Goal: Browse casually: Explore the website without a specific task or goal

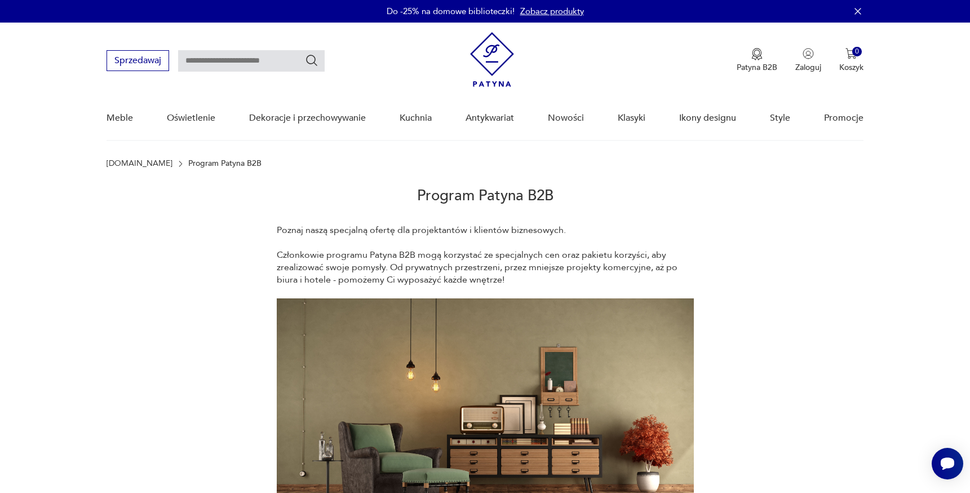
click at [472, 49] on img at bounding box center [492, 59] width 44 height 55
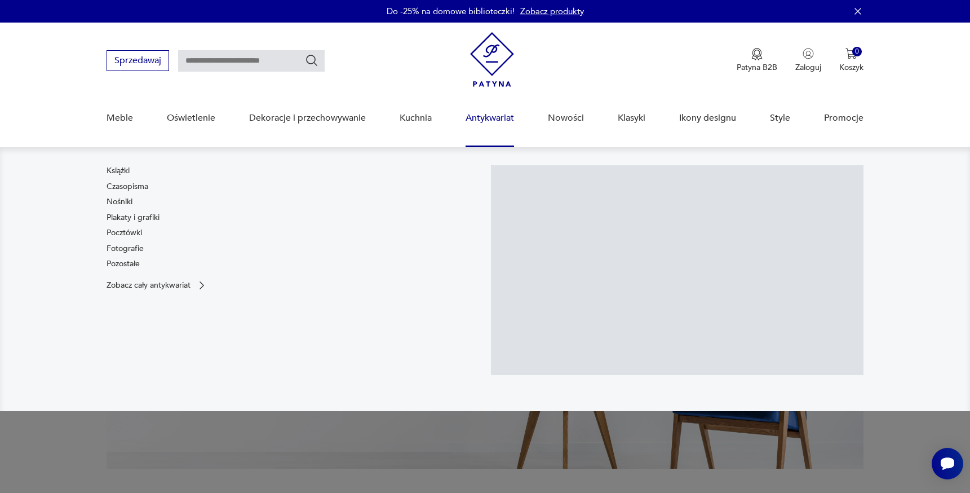
click at [474, 114] on link "Antykwariat" at bounding box center [490, 117] width 48 height 43
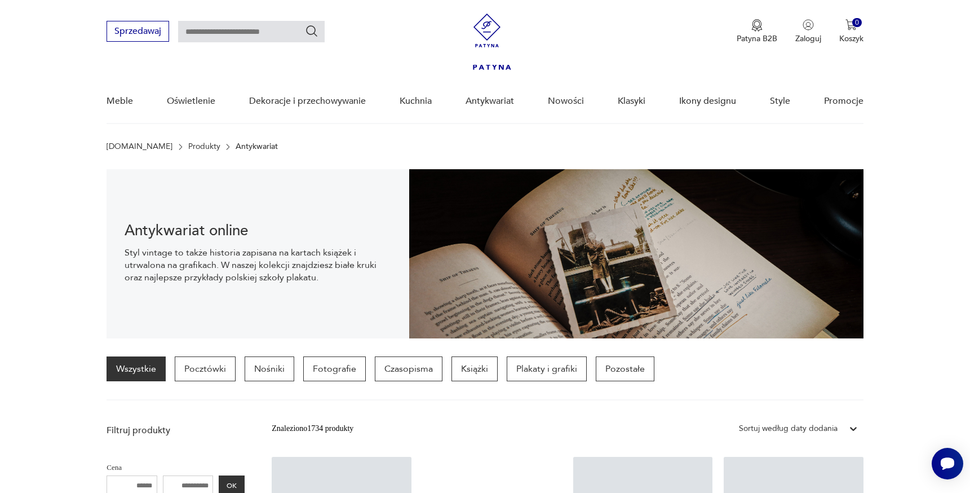
scroll to position [550, 0]
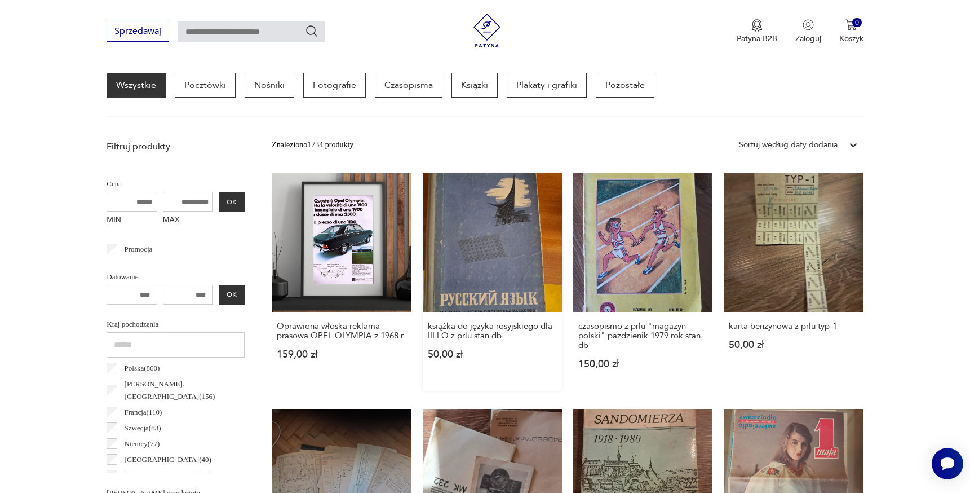
click at [465, 222] on link "książka do języka rosyjskiego dla III LO z prlu stan db 50,00 zł" at bounding box center [492, 282] width 139 height 218
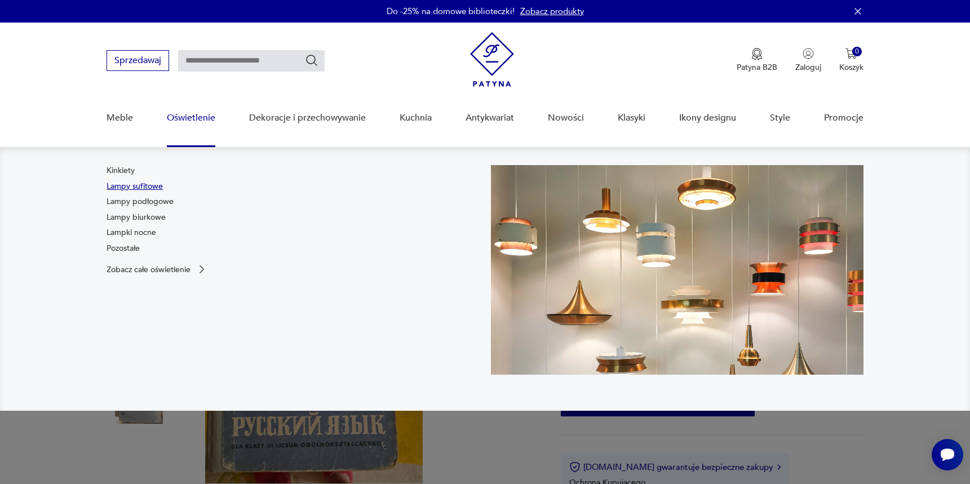
click at [138, 187] on link "Lampy sufitowe" at bounding box center [135, 186] width 56 height 11
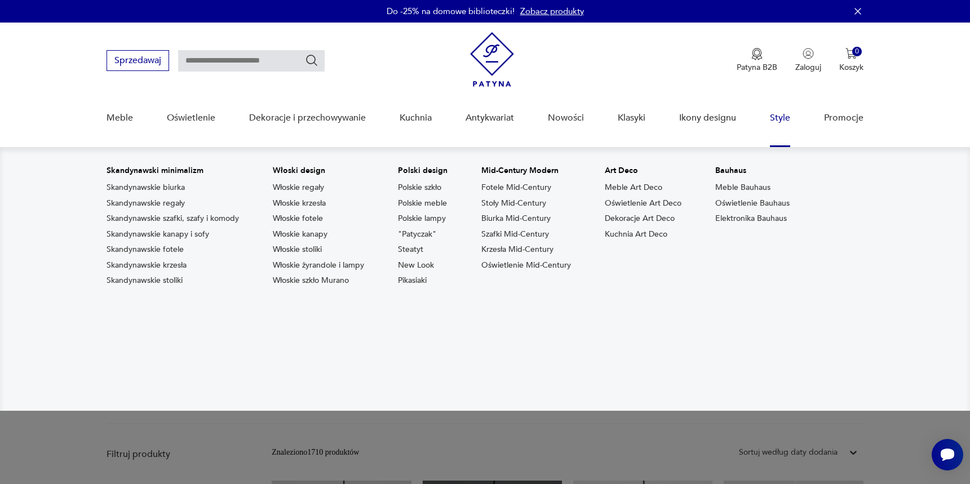
click at [810, 109] on div "Meble Oświetlenie Dekoracje i przechowywanie Kuchnia Antykwariat Nowości Klasyk…" at bounding box center [485, 121] width 757 height 51
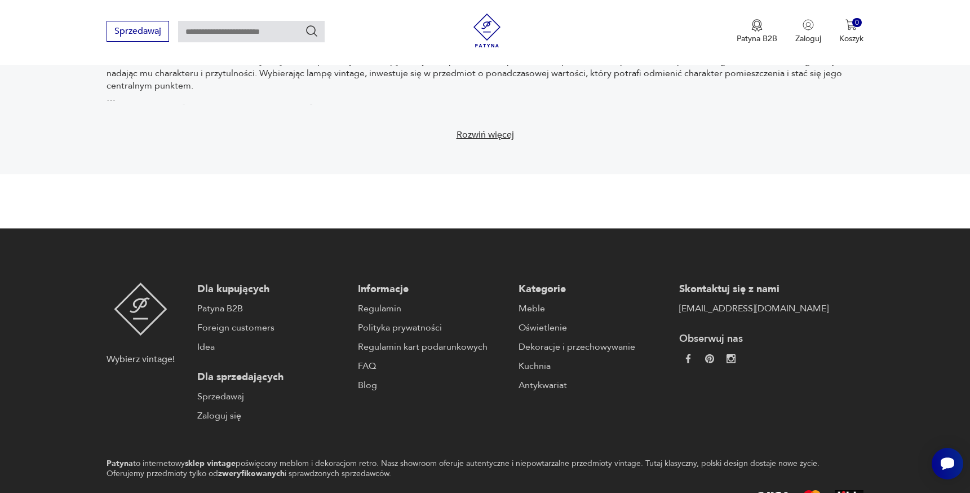
scroll to position [1635, 0]
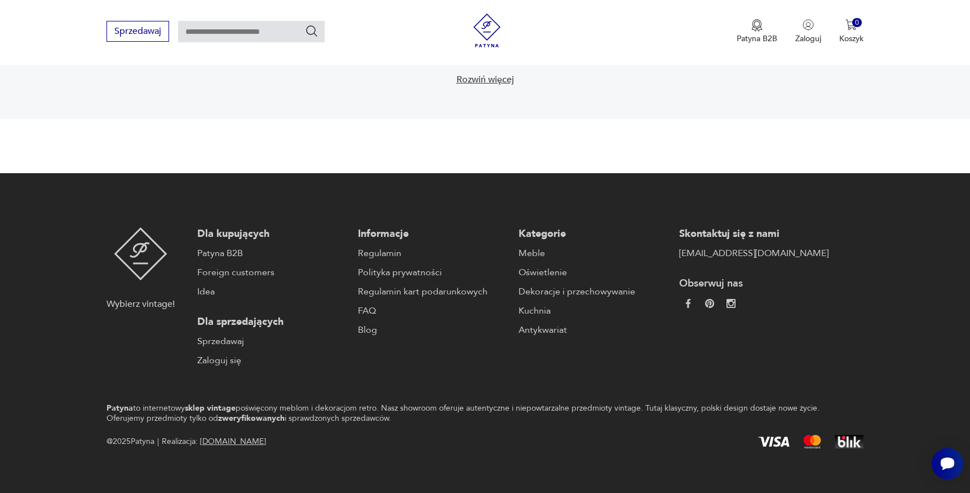
click at [231, 436] on link "[DOMAIN_NAME]" at bounding box center [233, 441] width 66 height 11
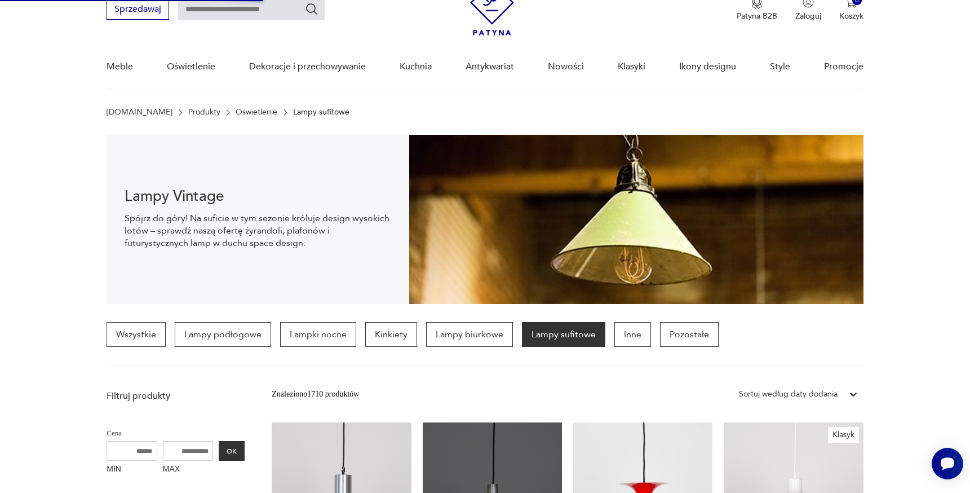
scroll to position [0, 0]
